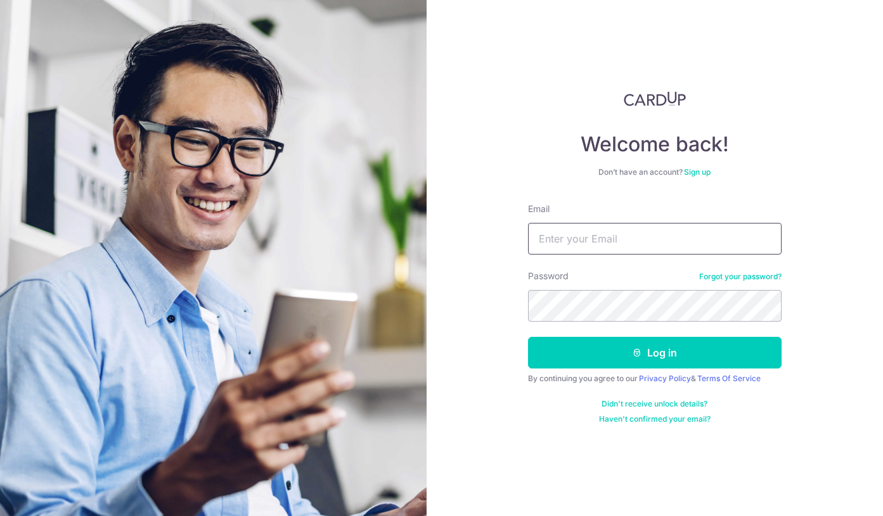
type input "[EMAIL_ADDRESS][DOMAIN_NAME]"
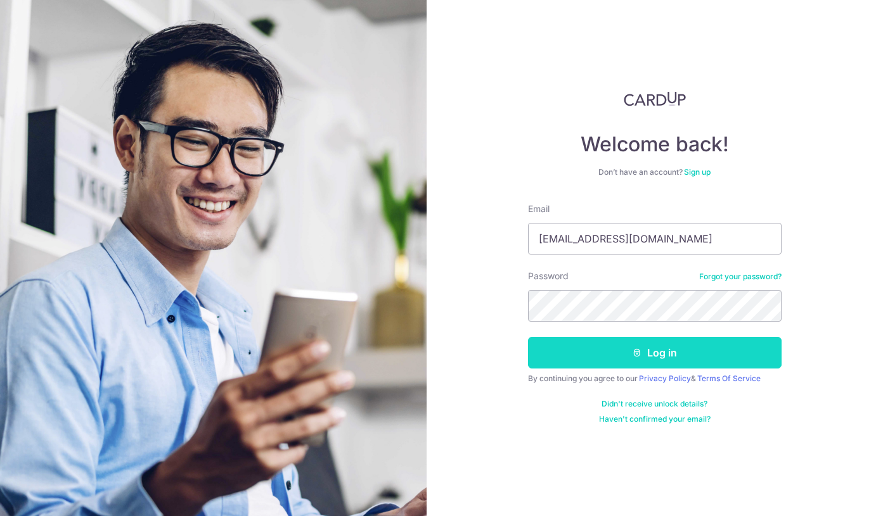
click at [655, 350] on button "Log in" at bounding box center [654, 353] width 253 height 32
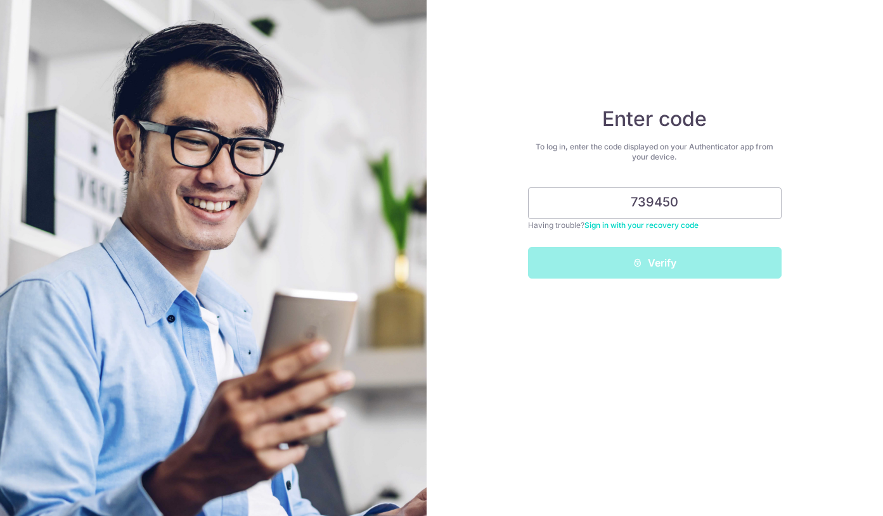
type input "739450"
click at [654, 263] on button "Verify" at bounding box center [654, 263] width 253 height 32
